Goal: Navigation & Orientation: Find specific page/section

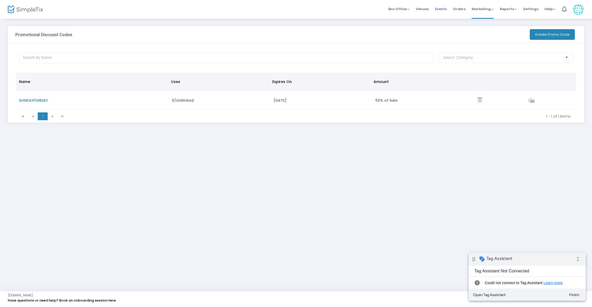
click at [439, 10] on span "Events" at bounding box center [441, 8] width 12 height 13
